Goal: Find specific page/section: Find specific page/section

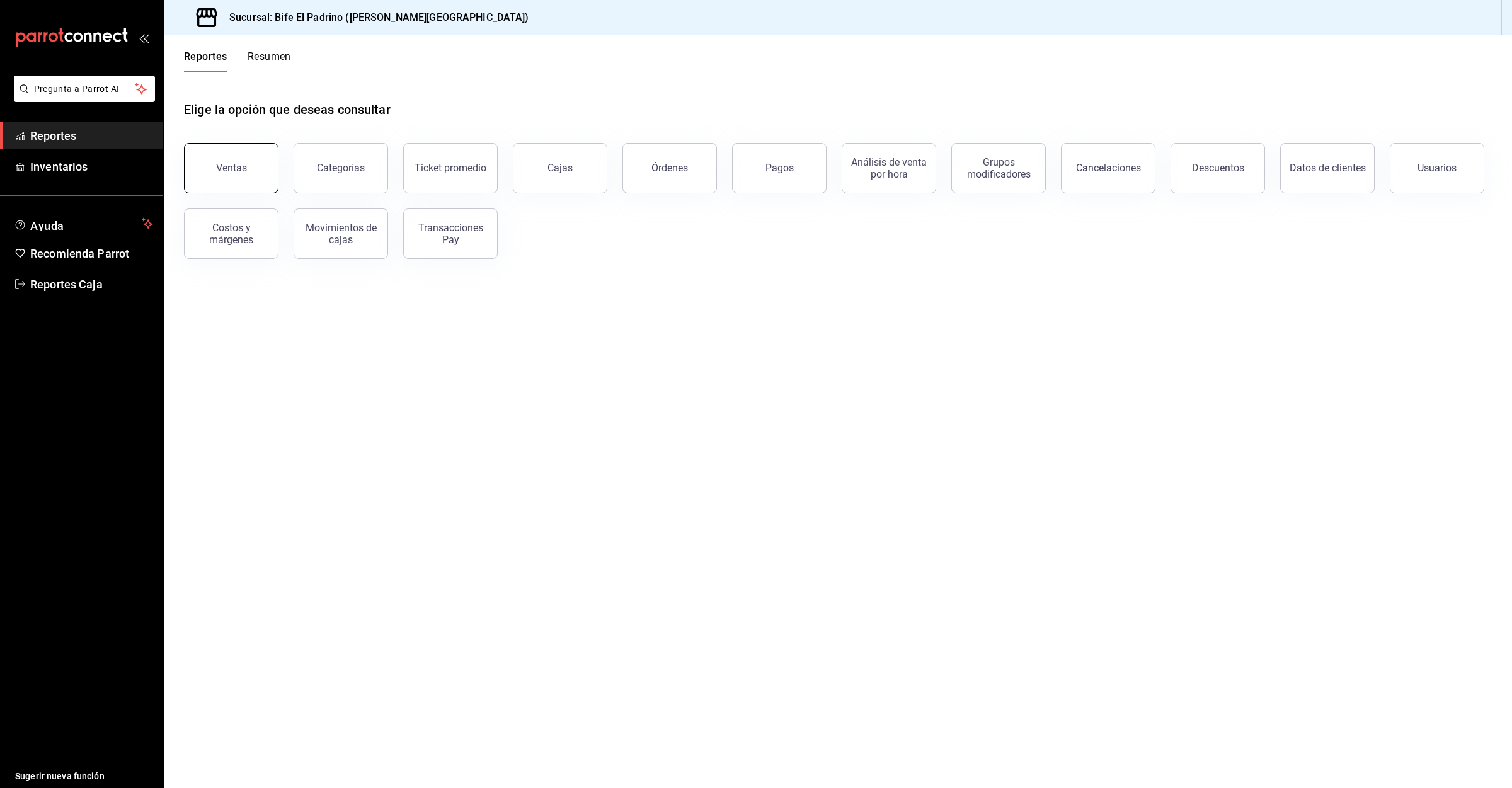
click at [226, 176] on button "Ventas" at bounding box center [231, 168] width 95 height 50
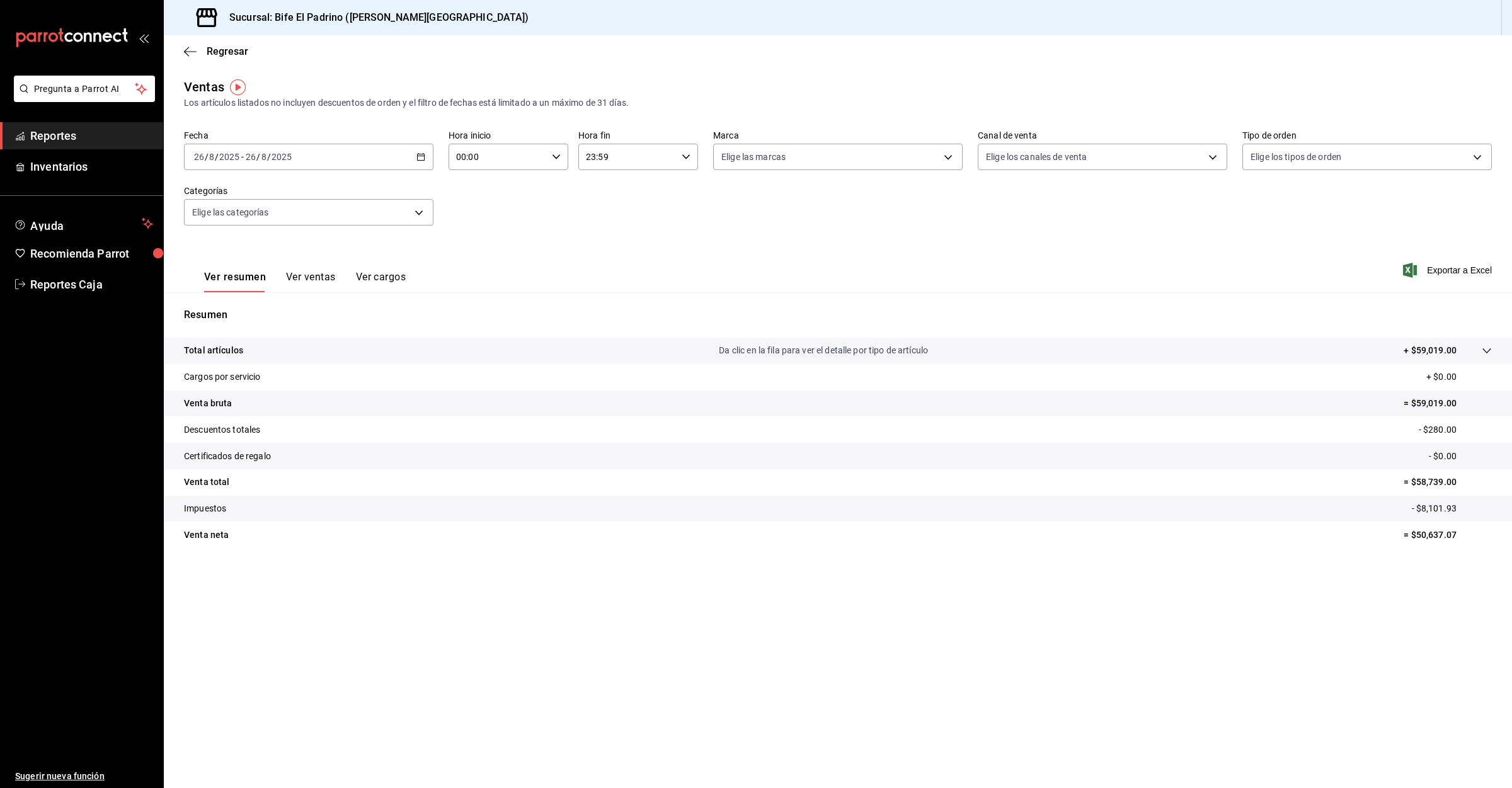
click at [82, 132] on span "Reportes" at bounding box center [92, 135] width 123 height 17
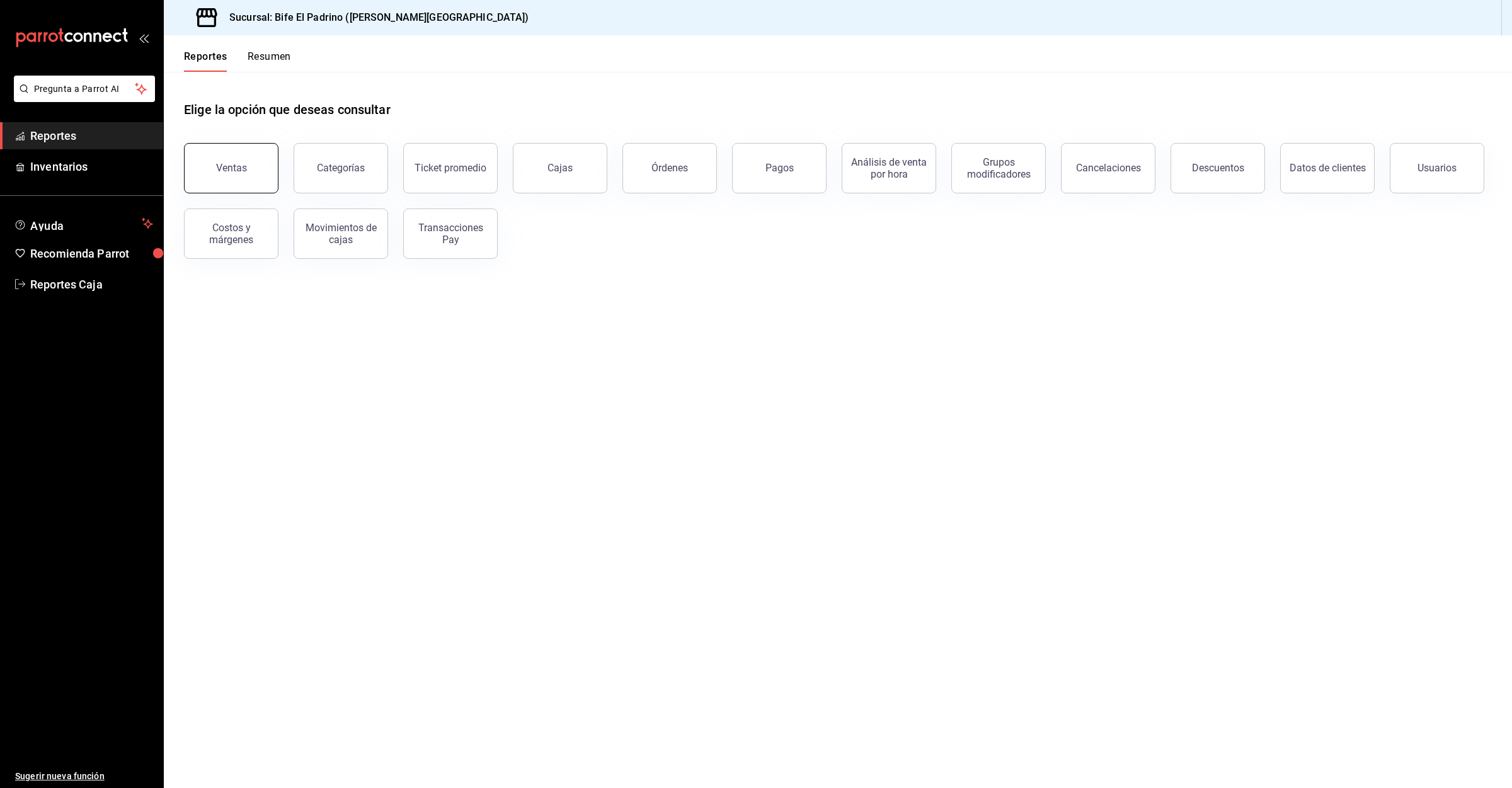
click at [212, 162] on button "Ventas" at bounding box center [231, 168] width 95 height 50
